Goal: Information Seeking & Learning: Learn about a topic

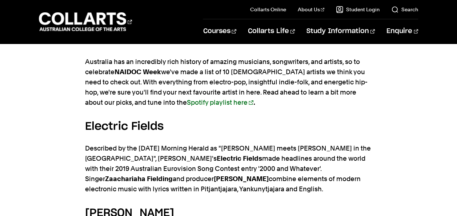
scroll to position [366, 0]
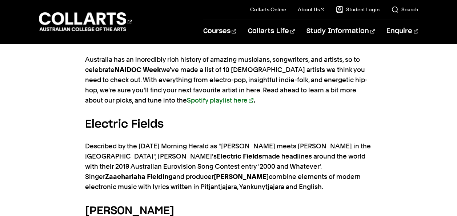
drag, startPoint x: 133, startPoint y: 117, endPoint x: 137, endPoint y: 136, distance: 20.0
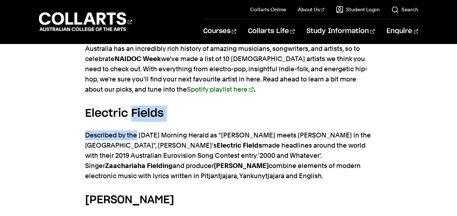
scroll to position [382, 0]
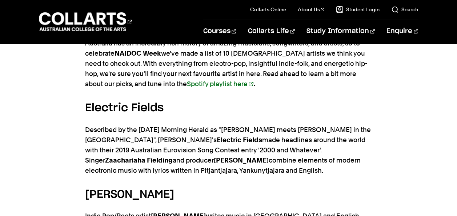
click at [137, 136] on p "Described by the [DATE] Morning Herald as "[PERSON_NAME] meets [PERSON_NAME] in…" at bounding box center [228, 150] width 287 height 51
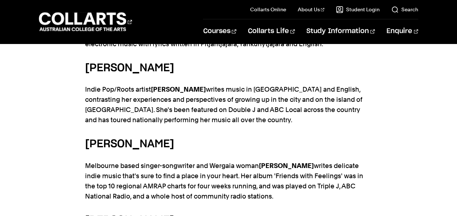
scroll to position [492, 0]
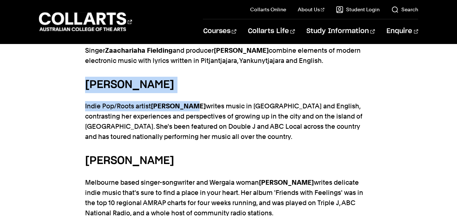
drag, startPoint x: 83, startPoint y: 78, endPoint x: 188, endPoint y: 93, distance: 107.0
click at [185, 87] on h5 "[PERSON_NAME]" at bounding box center [228, 85] width 287 height 16
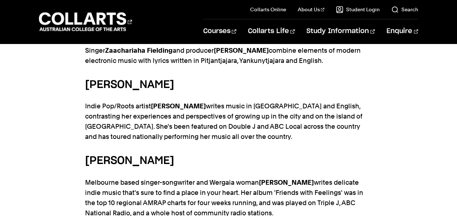
drag, startPoint x: 185, startPoint y: 87, endPoint x: 86, endPoint y: 81, distance: 99.1
click at [86, 81] on h5 "[PERSON_NAME]" at bounding box center [228, 85] width 287 height 16
copy h5 "[PERSON_NAME]"
click at [325, 51] on p "Described by the [DATE] Morning Herald as "[PERSON_NAME] meets [PERSON_NAME] in…" at bounding box center [228, 40] width 287 height 51
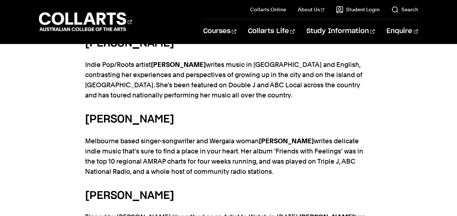
scroll to position [534, 0]
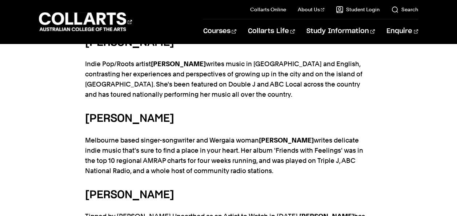
click at [147, 117] on h5 "[PERSON_NAME]" at bounding box center [228, 119] width 287 height 16
click at [146, 118] on h5 "[PERSON_NAME]" at bounding box center [228, 119] width 287 height 16
drag, startPoint x: 142, startPoint y: 117, endPoint x: 84, endPoint y: 116, distance: 58.6
copy h5 "[PERSON_NAME]"
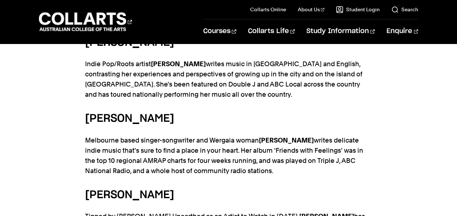
click at [208, 80] on p "Indie Pop/Roots artist [PERSON_NAME] writes music in [GEOGRAPHIC_DATA] and Engl…" at bounding box center [228, 79] width 287 height 41
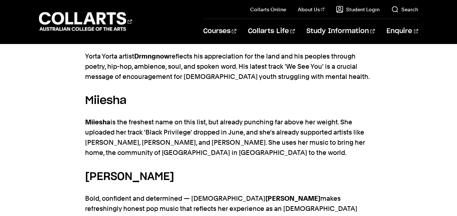
scroll to position [797, 0]
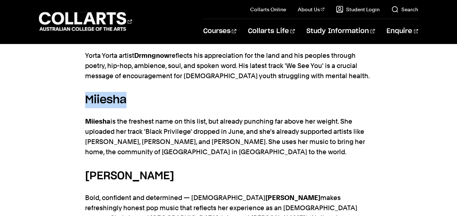
drag, startPoint x: 84, startPoint y: 98, endPoint x: 128, endPoint y: 102, distance: 44.6
click at [128, 102] on div "Australia has an incredibly rich history of amazing musicians, songwriters, and…" at bounding box center [228, 67] width 457 height 911
copy h5 "Miiesha"
click at [226, 107] on h5 "Miiesha" at bounding box center [228, 100] width 287 height 16
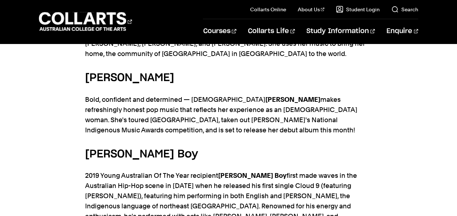
scroll to position [896, 0]
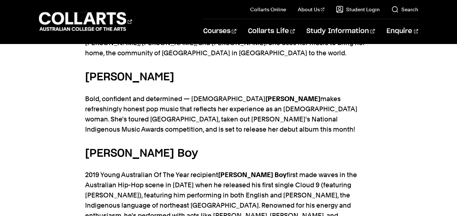
click at [226, 107] on p "Bold, confident and determined — Australian [PERSON_NAME] makes refreshingly ho…" at bounding box center [228, 114] width 287 height 41
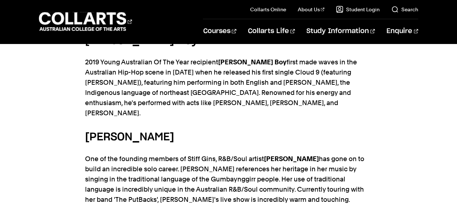
scroll to position [1008, 0]
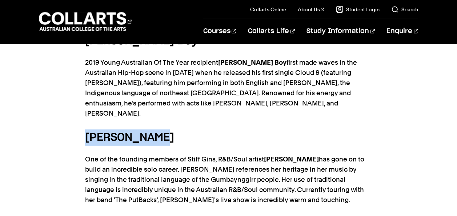
drag, startPoint x: 83, startPoint y: 127, endPoint x: 173, endPoint y: 131, distance: 90.7
click at [173, 131] on h5 "[PERSON_NAME]" at bounding box center [228, 138] width 287 height 16
copy h5 "[PERSON_NAME]"
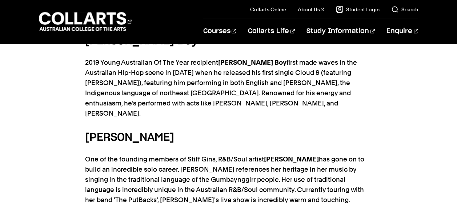
click at [238, 188] on p "One of the founding members of Stiff Gins, R&B/Soul artist [PERSON_NAME] has go…" at bounding box center [228, 179] width 287 height 51
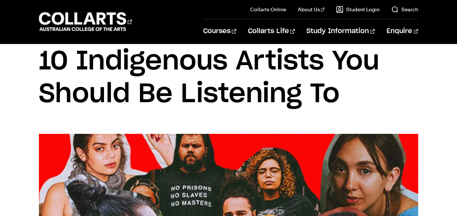
scroll to position [0, 0]
